Goal: Information Seeking & Learning: Learn about a topic

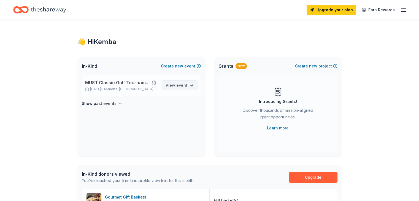
click at [180, 85] on span "event" at bounding box center [181, 85] width 11 height 5
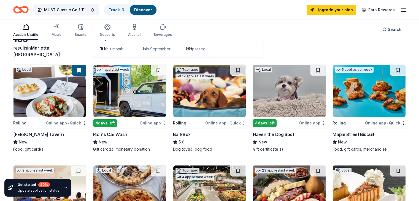
scroll to position [28, 0]
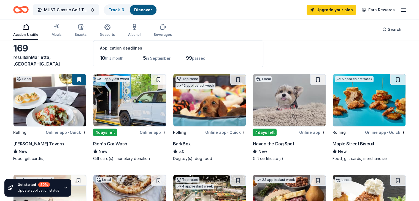
click at [140, 107] on img at bounding box center [129, 100] width 73 height 52
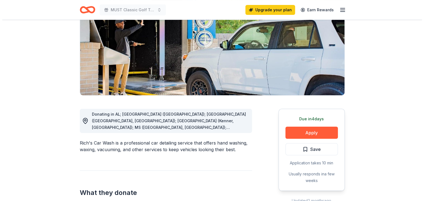
scroll to position [110, 0]
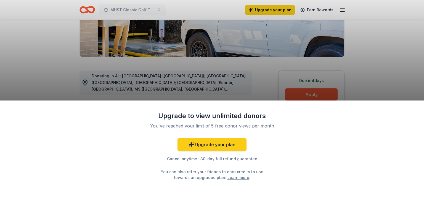
click at [386, 83] on div "Upgrade to view unlimited donors You've reached your limit of 5 free donor view…" at bounding box center [212, 100] width 424 height 201
click at [255, 191] on div "Upgrade to view unlimited donors You've reached your limit of 5 free donor view…" at bounding box center [212, 151] width 424 height 101
click at [195, 52] on div "Upgrade to view unlimited donors You've reached your limit of 5 free donor view…" at bounding box center [212, 100] width 424 height 201
